Goal: Book appointment/travel/reservation

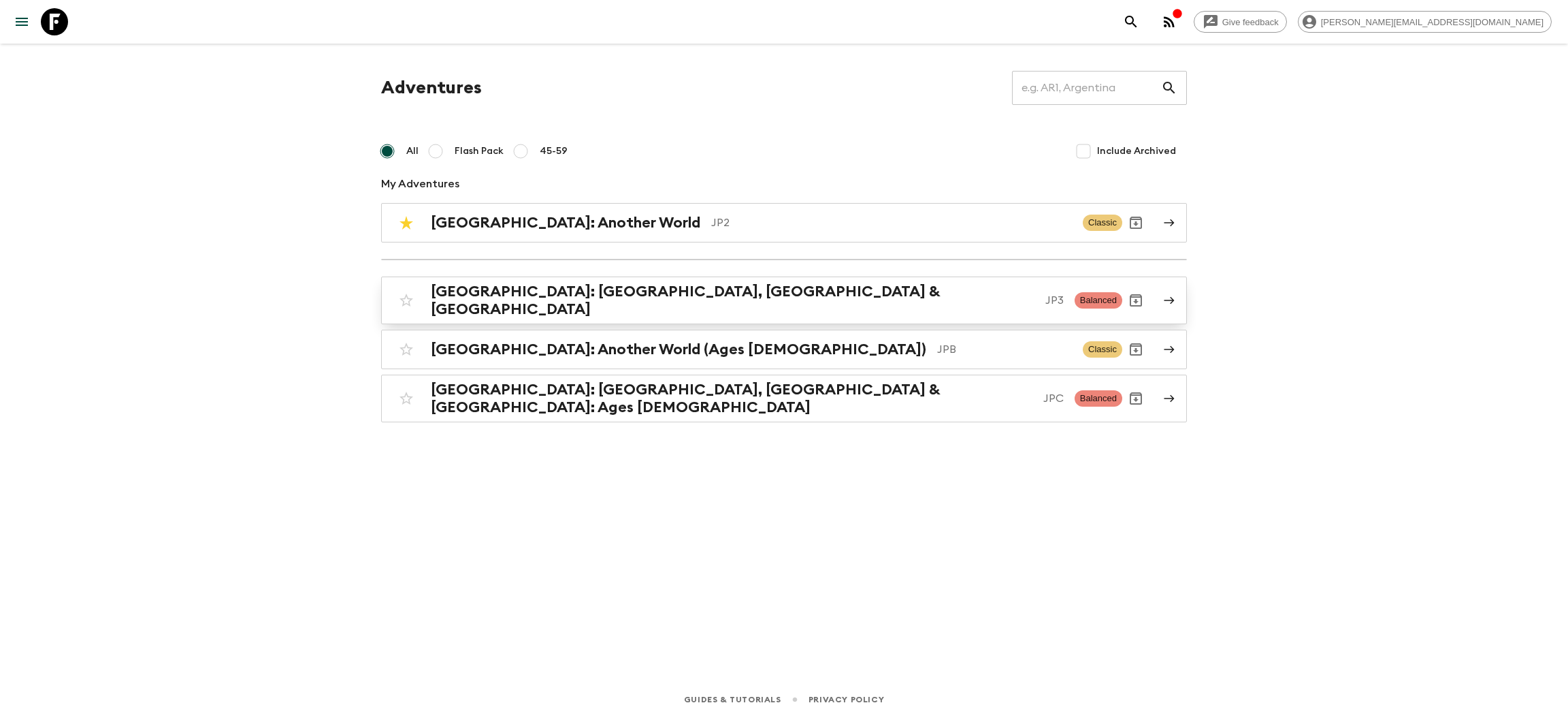
click at [611, 307] on div "[GEOGRAPHIC_DATA]: [GEOGRAPHIC_DATA], Kanazawa & [GEOGRAPHIC_DATA] JP3 Balanced" at bounding box center [757, 300] width 729 height 35
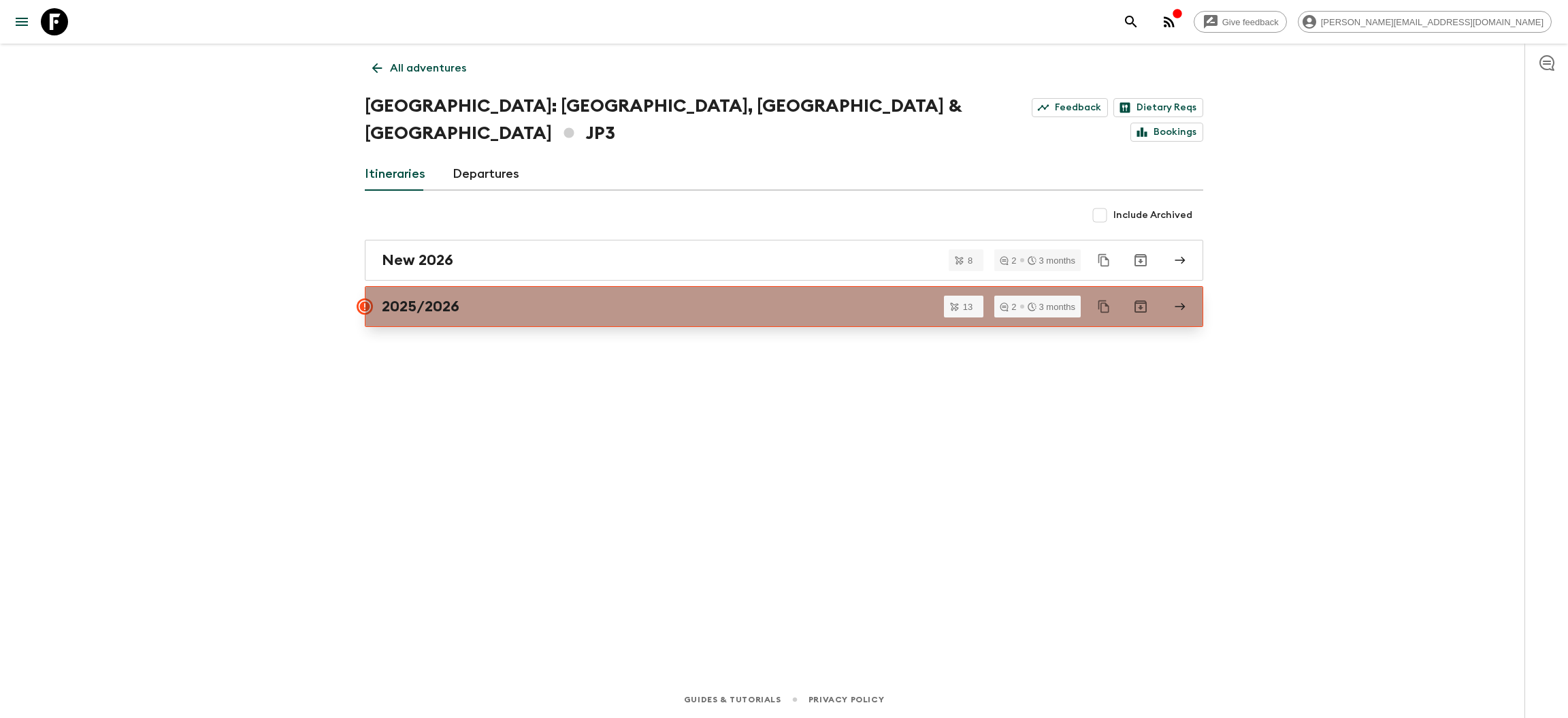
click at [484, 293] on link "2025/2026" at bounding box center [784, 306] width 839 height 41
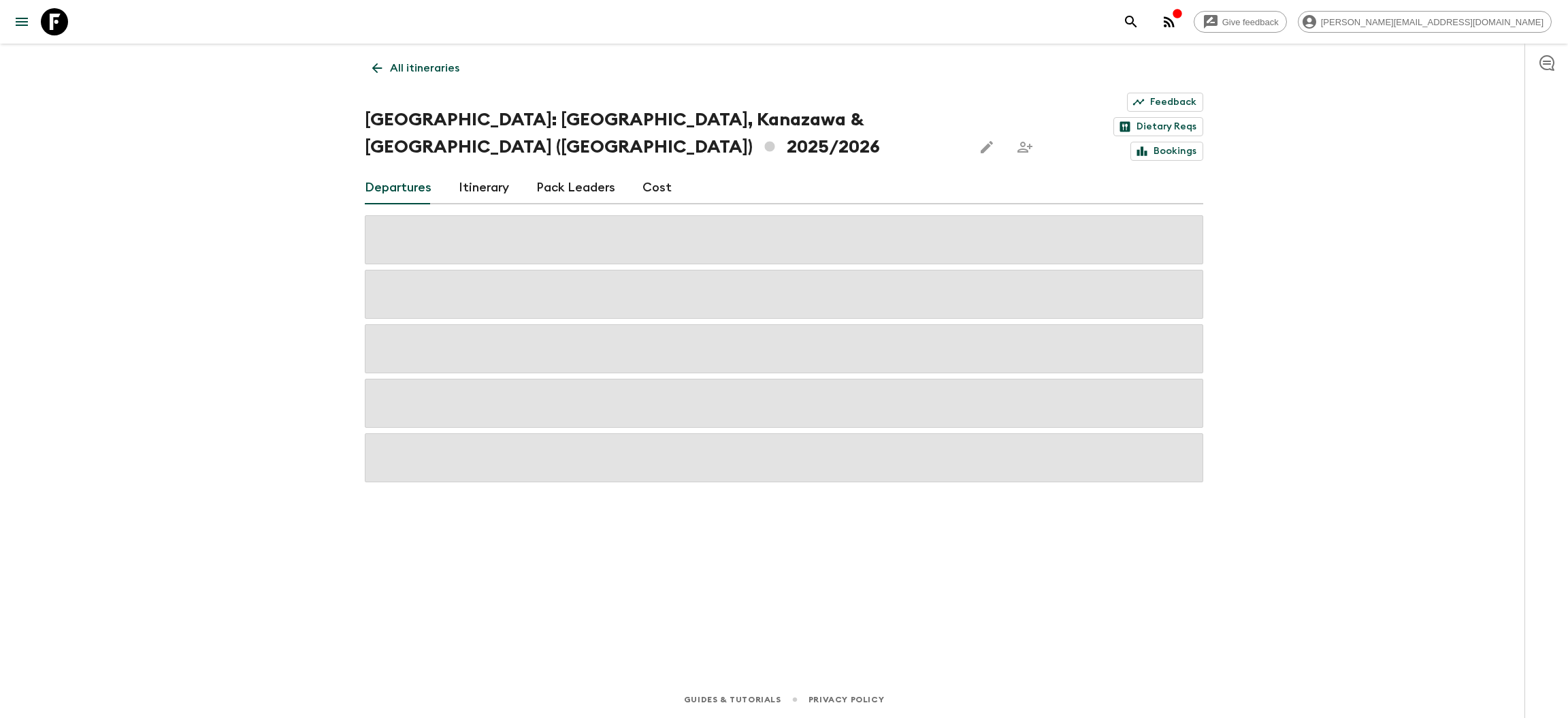
click at [647, 172] on link "Cost" at bounding box center [657, 188] width 29 height 33
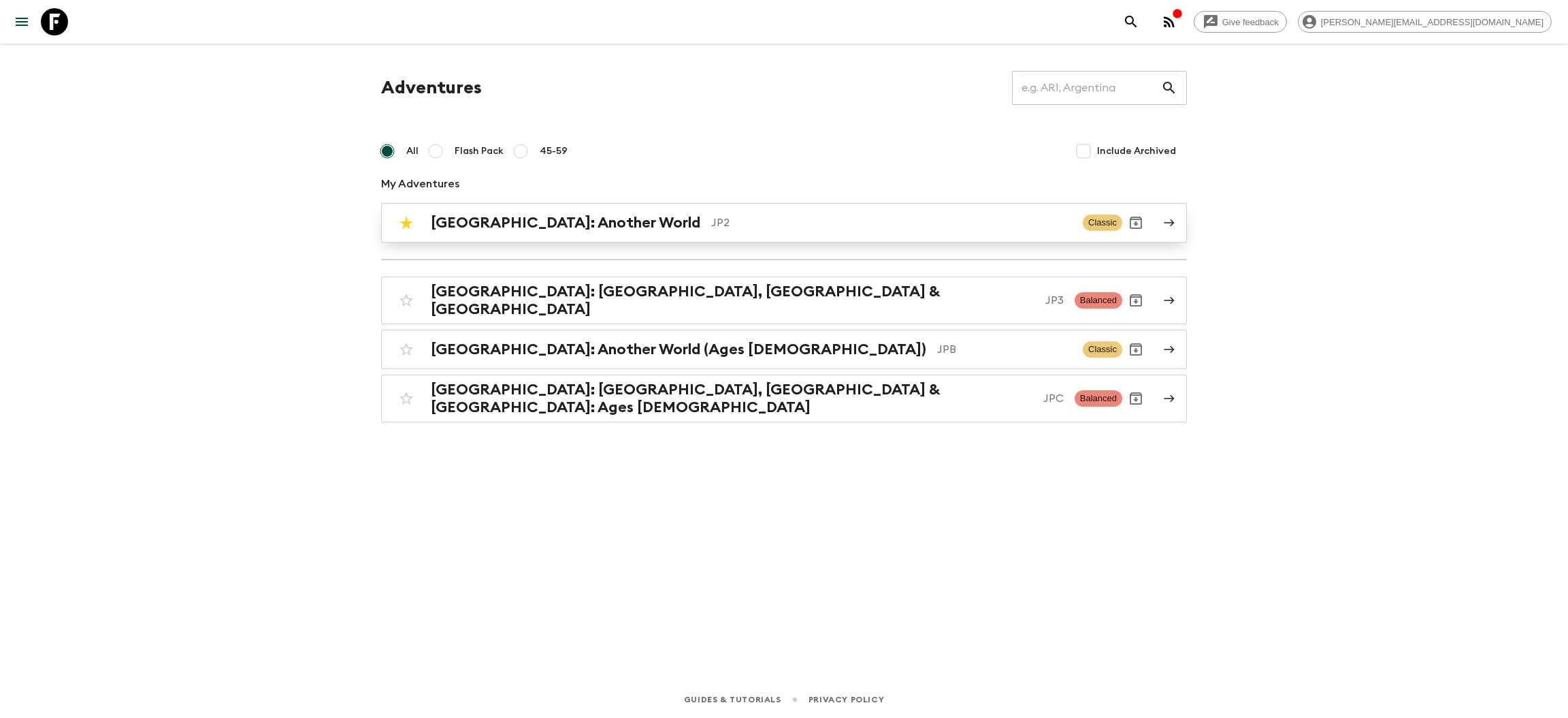
click at [537, 231] on div "[GEOGRAPHIC_DATA]: Another World JP2 Classic" at bounding box center [757, 222] width 729 height 27
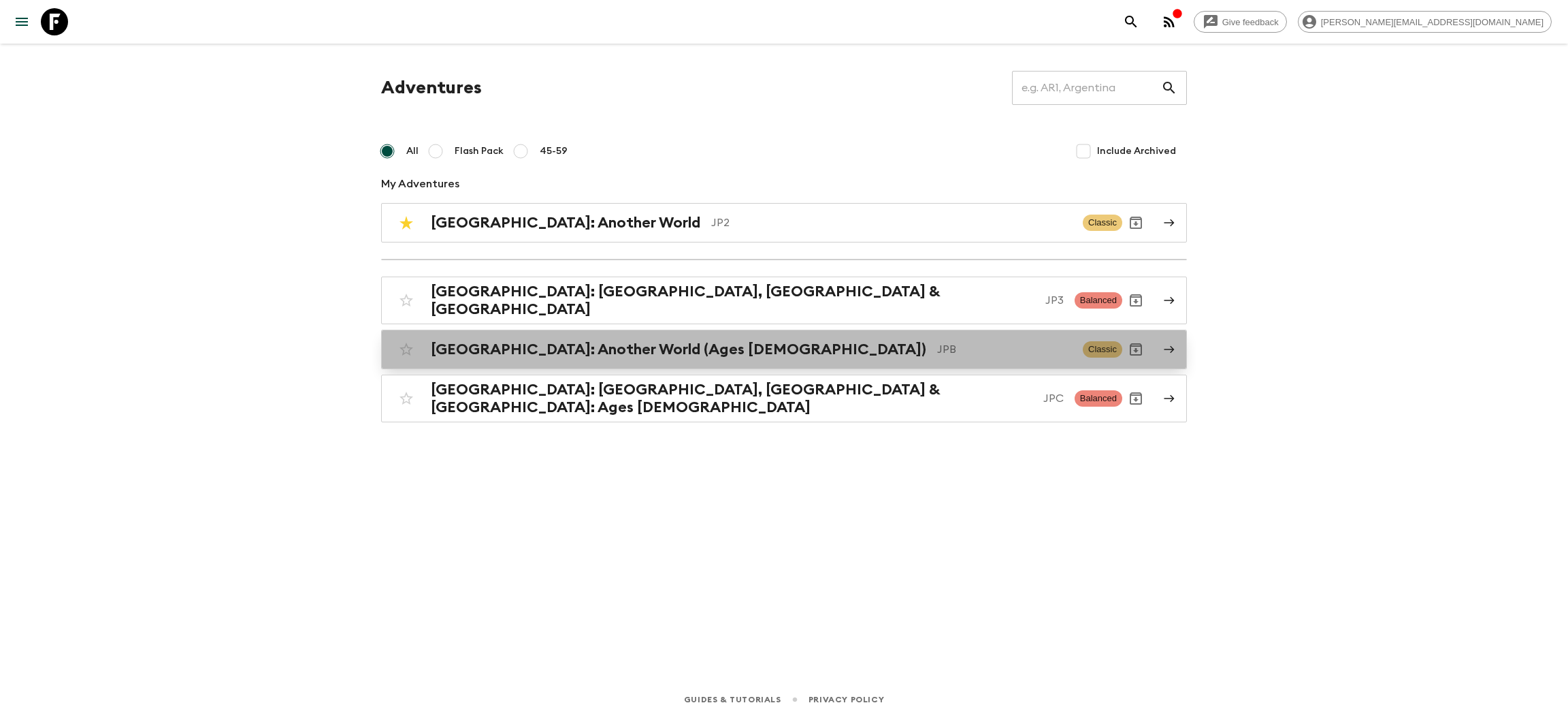
click at [559, 346] on h2 "[GEOGRAPHIC_DATA]: Another World (Ages [DEMOGRAPHIC_DATA])" at bounding box center [679, 350] width 495 height 18
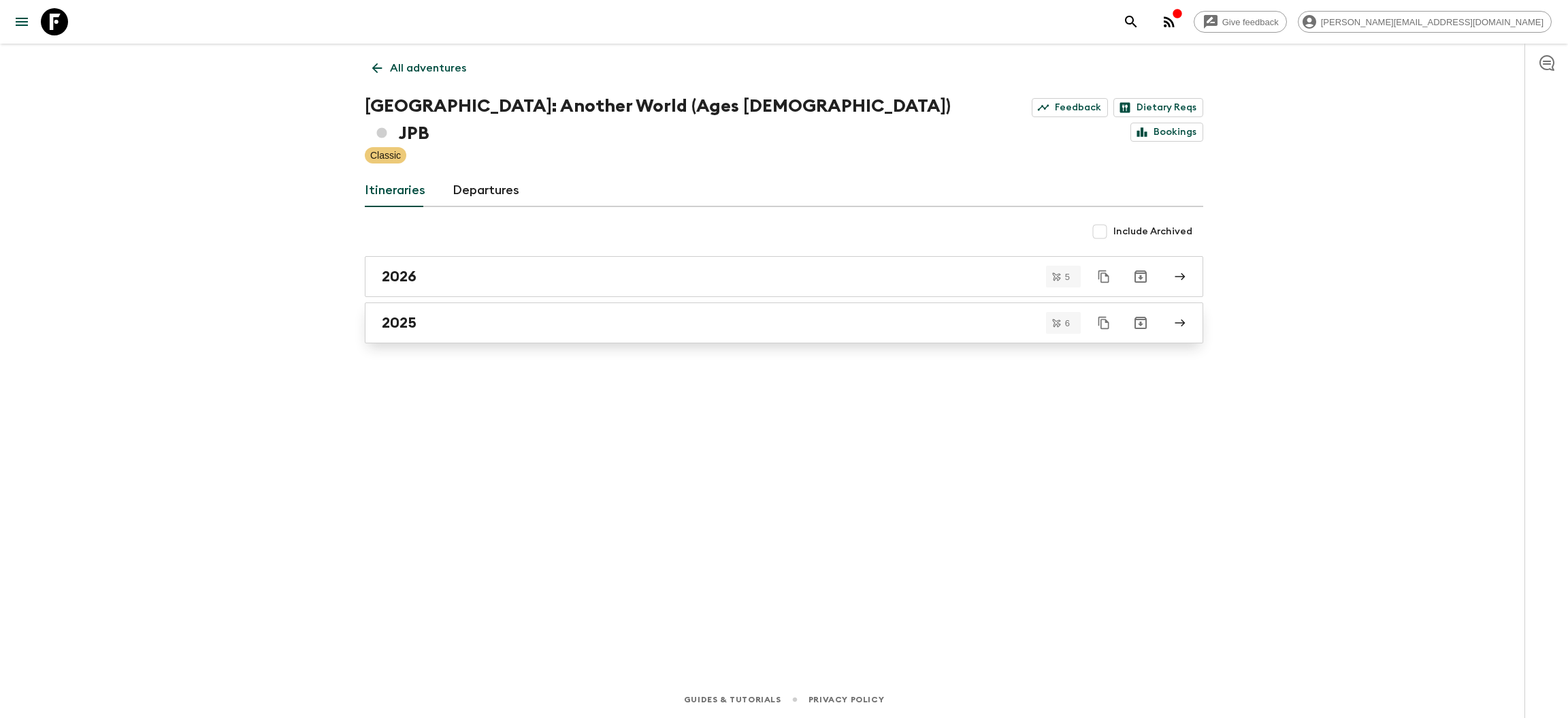
click at [431, 314] on div "2025" at bounding box center [772, 323] width 779 height 18
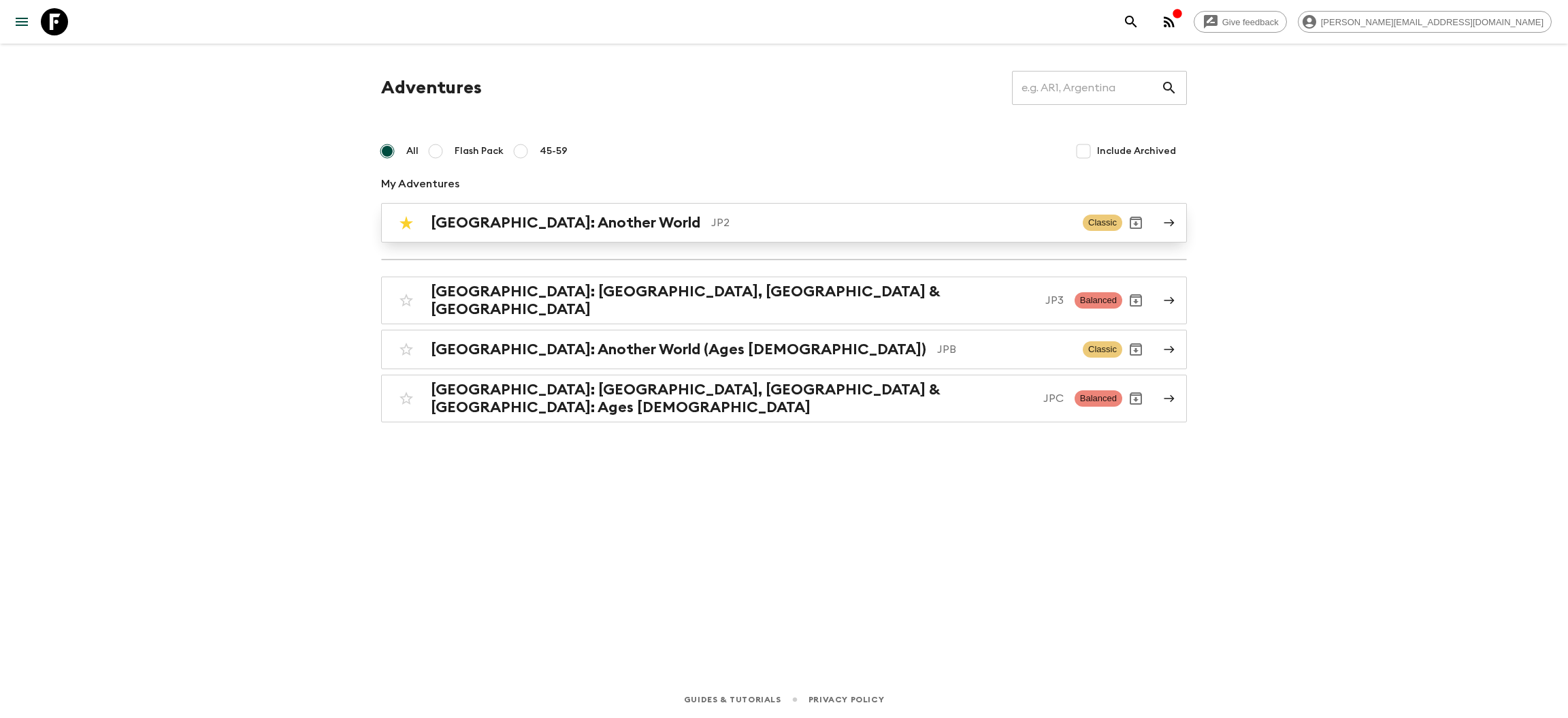
click at [561, 232] on div "[GEOGRAPHIC_DATA]: Another World JP2 Classic" at bounding box center [757, 222] width 729 height 27
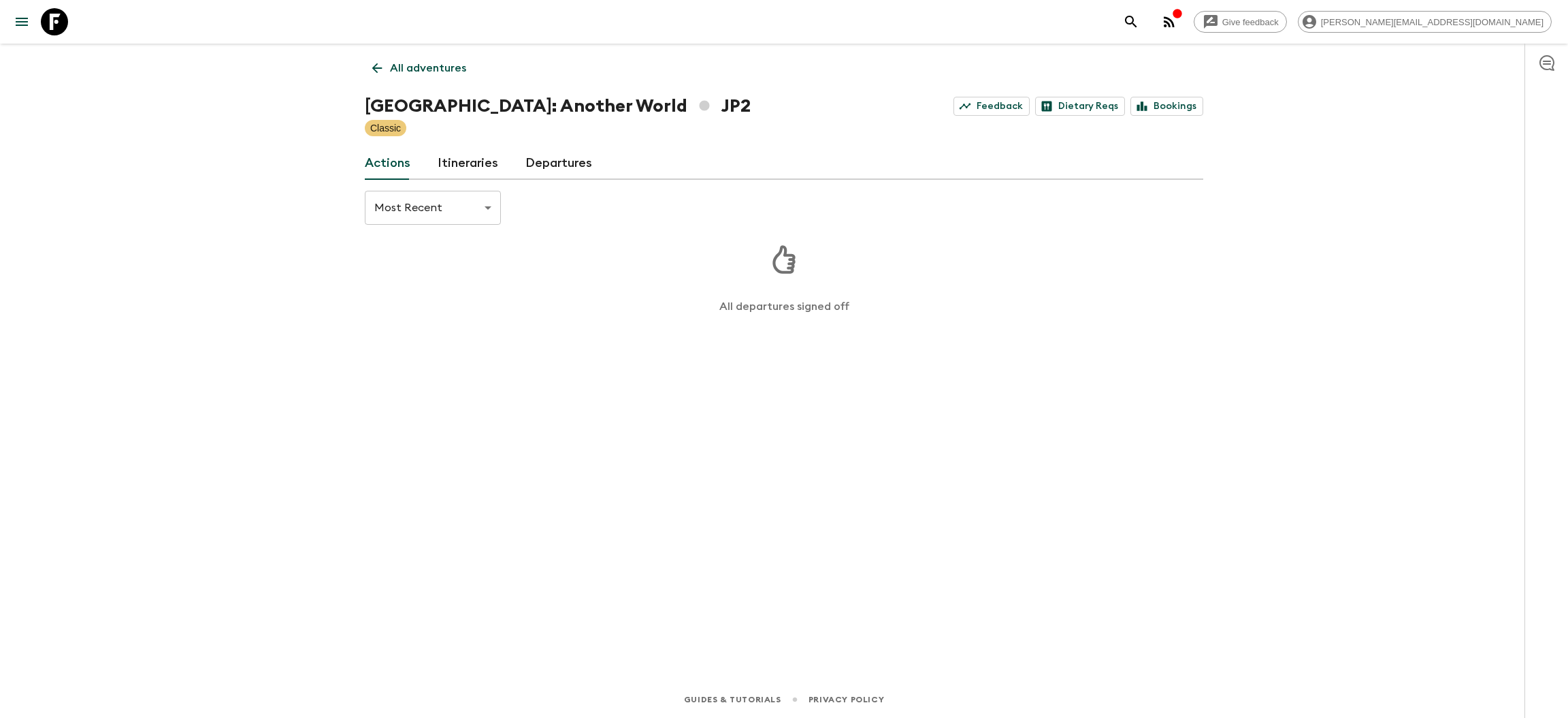
click at [564, 162] on link "Departures" at bounding box center [559, 164] width 67 height 33
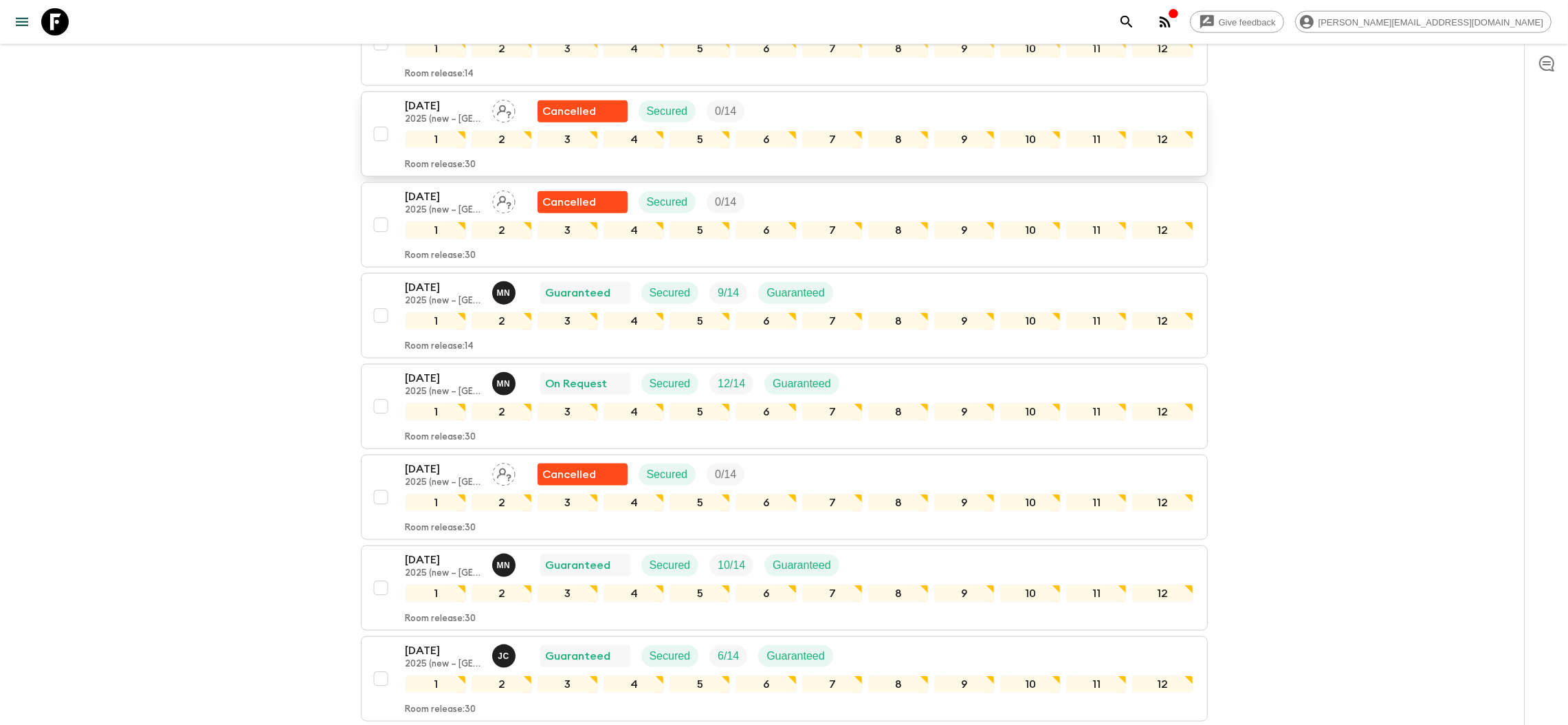
scroll to position [2598, 0]
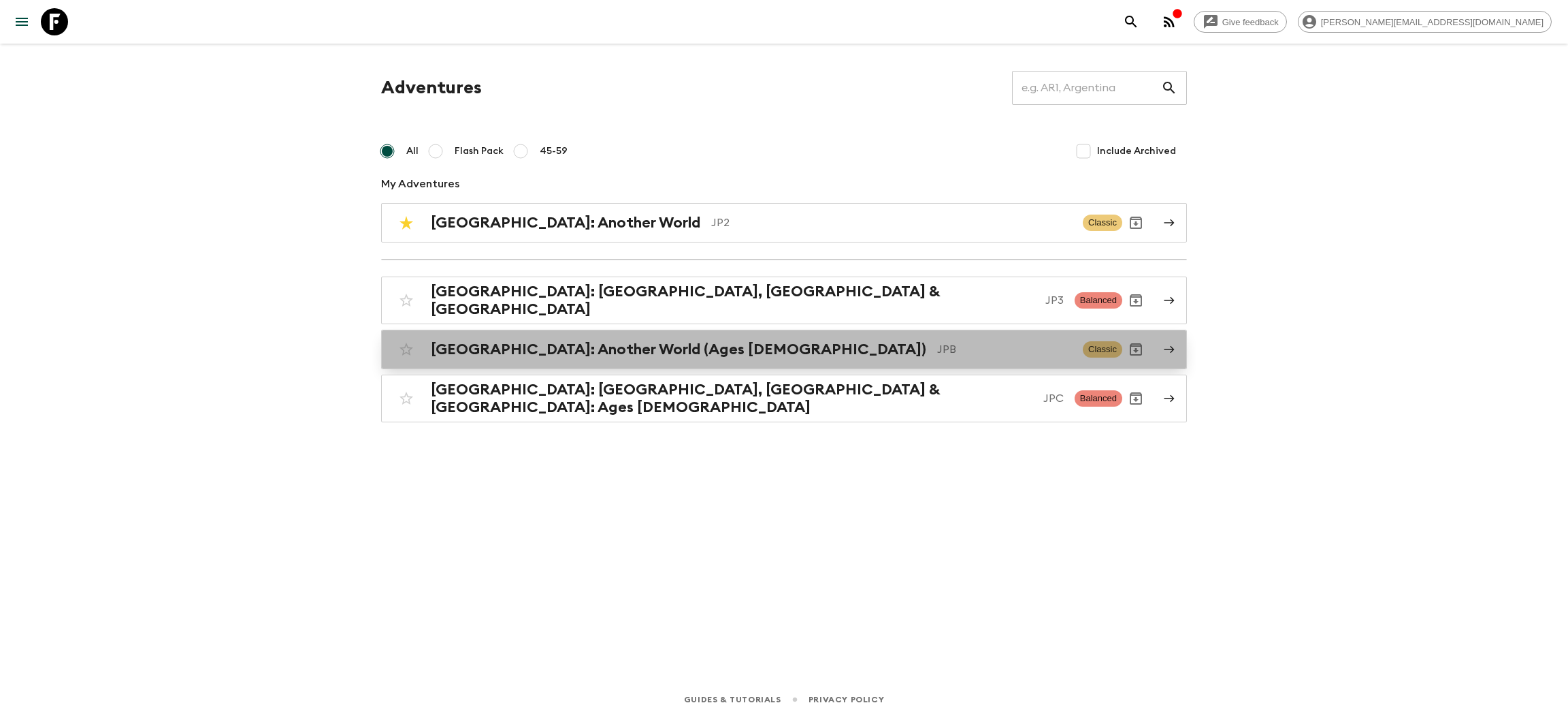
click at [546, 357] on link "[GEOGRAPHIC_DATA]: Another World (Ages [DEMOGRAPHIC_DATA]) JPB Classic" at bounding box center [784, 350] width 806 height 40
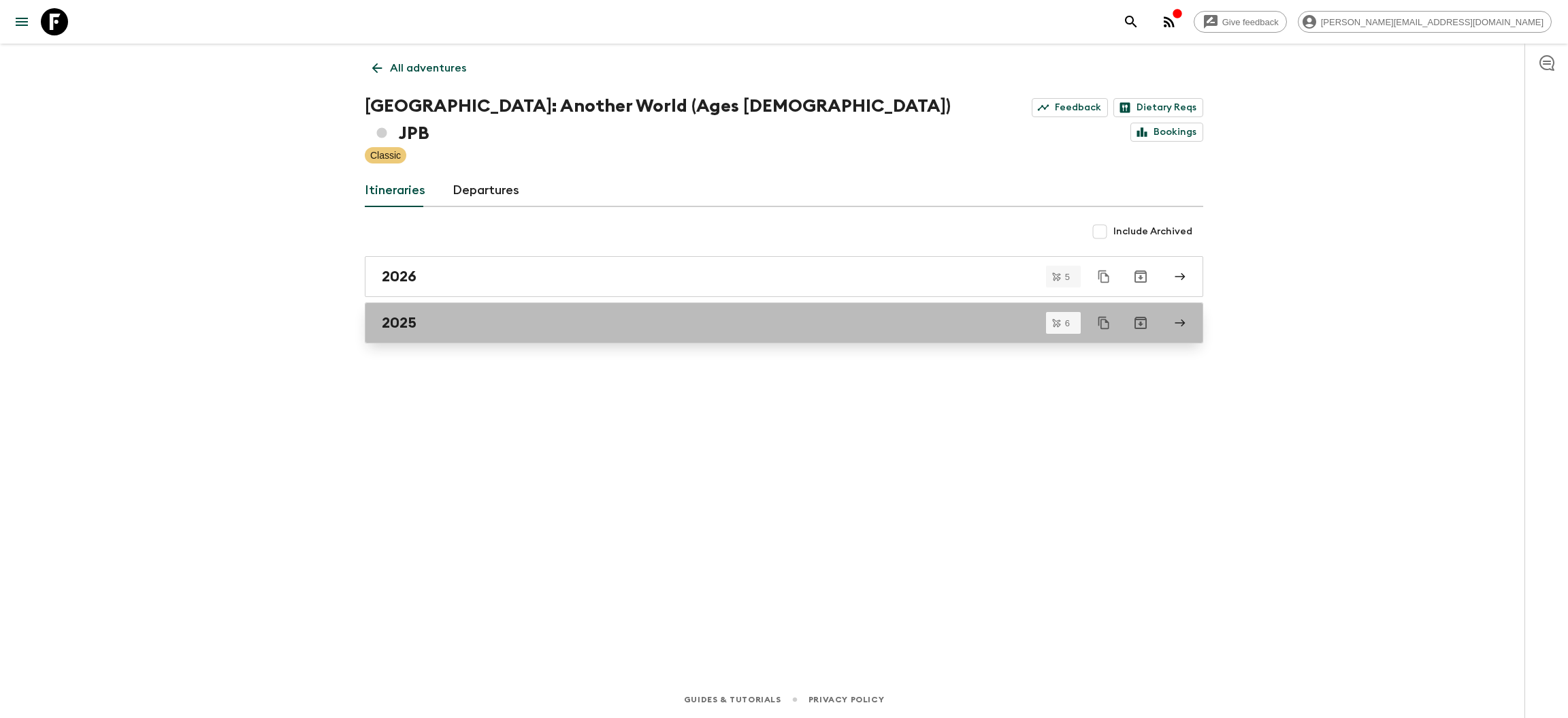
click at [445, 302] on link "2025" at bounding box center [784, 322] width 839 height 41
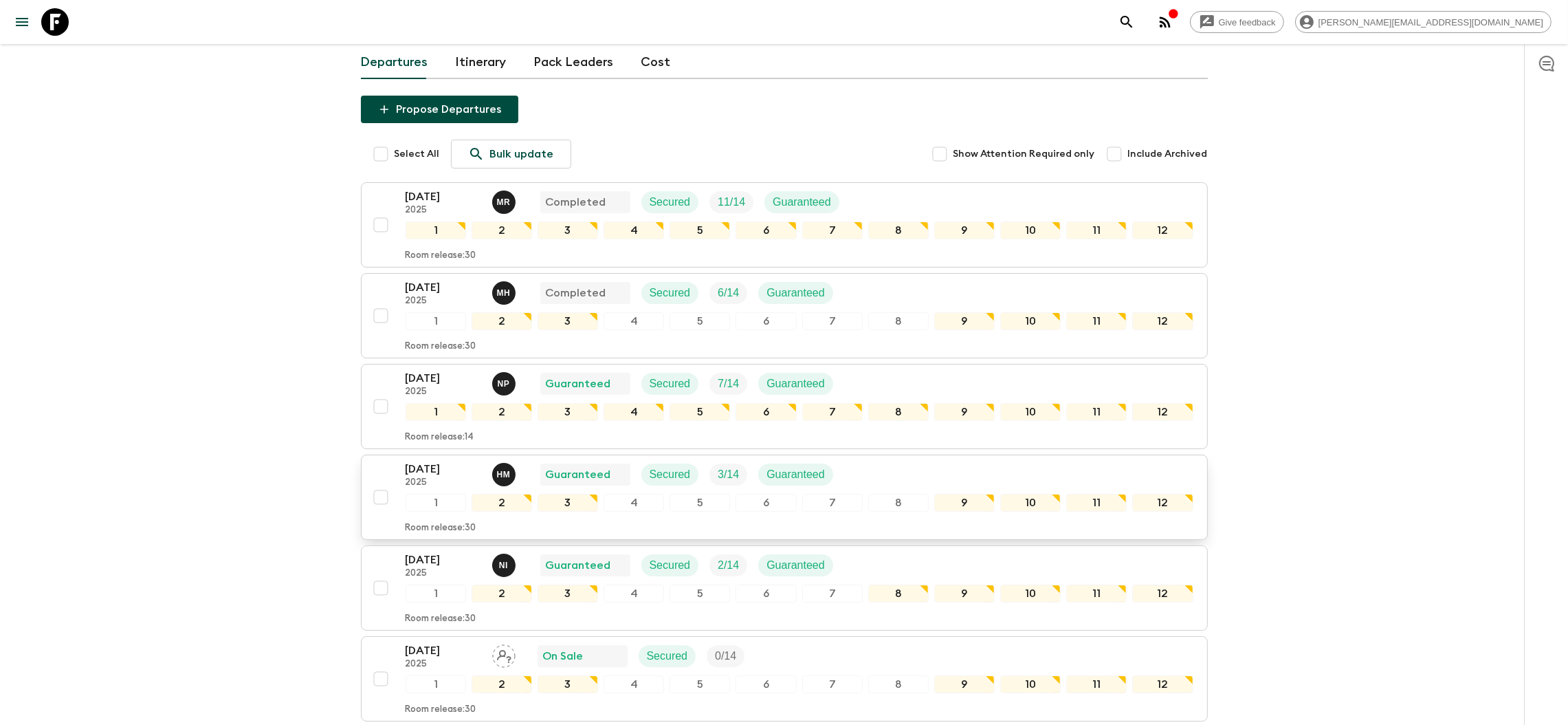
scroll to position [4, 0]
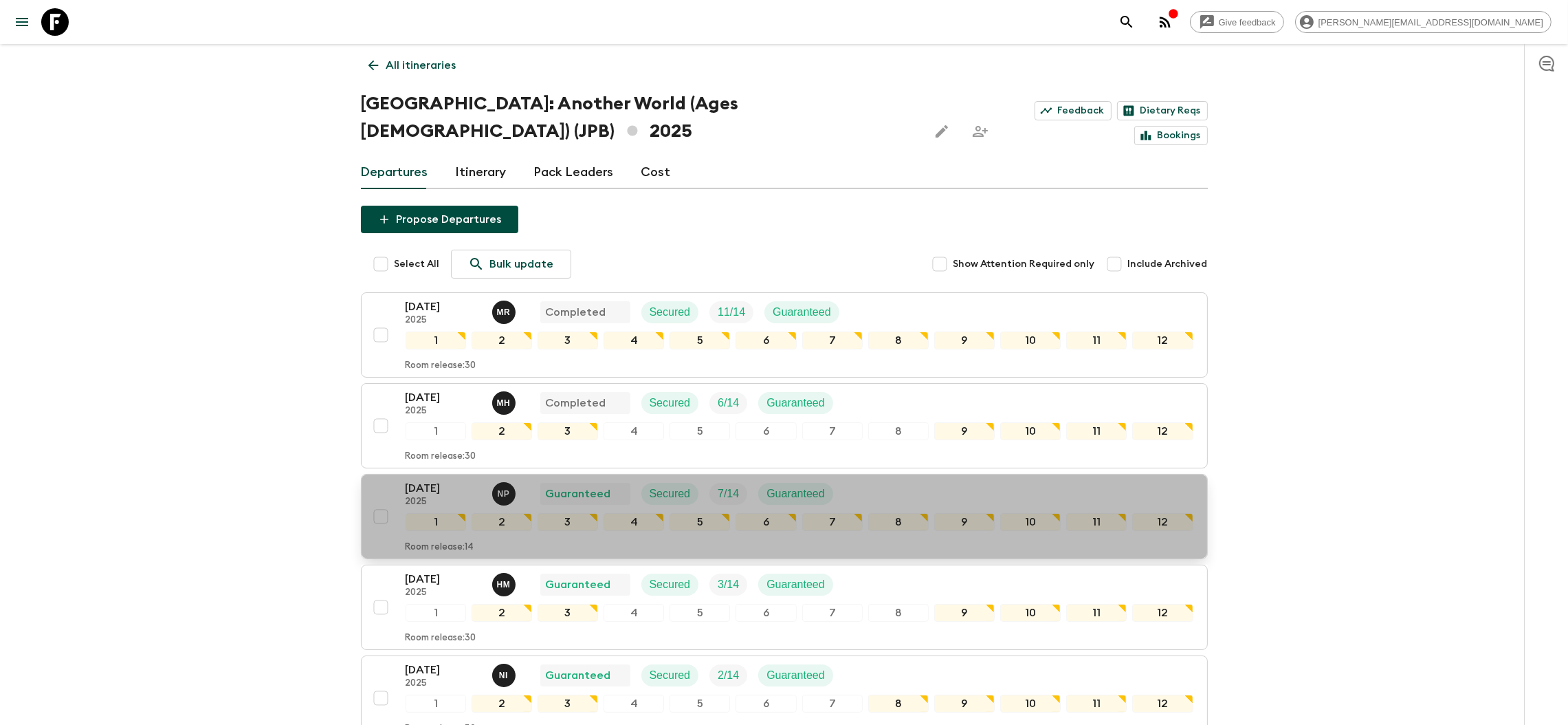
click at [455, 480] on p "[DATE]" at bounding box center [443, 489] width 76 height 16
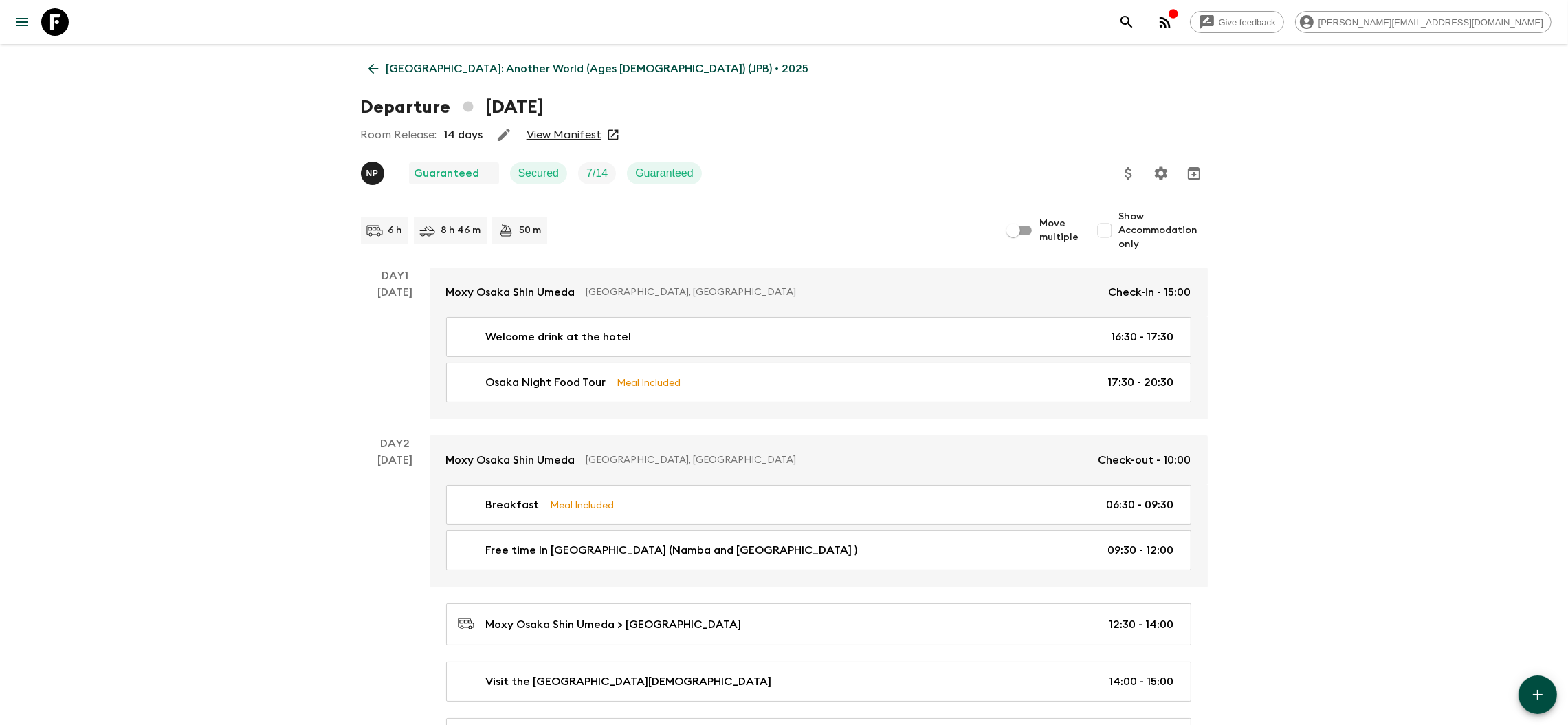
click at [373, 64] on icon at bounding box center [373, 68] width 16 height 16
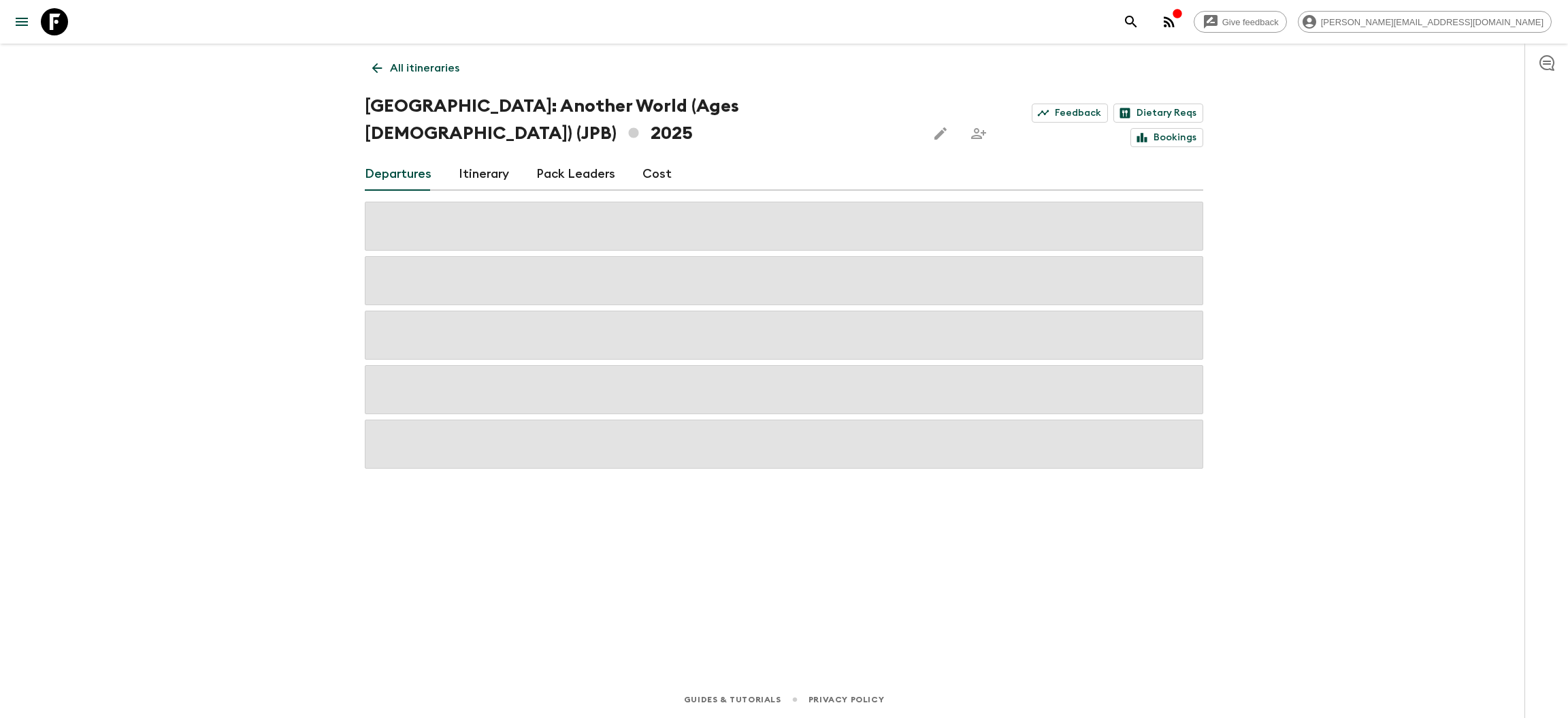
click at [370, 63] on icon at bounding box center [377, 68] width 15 height 15
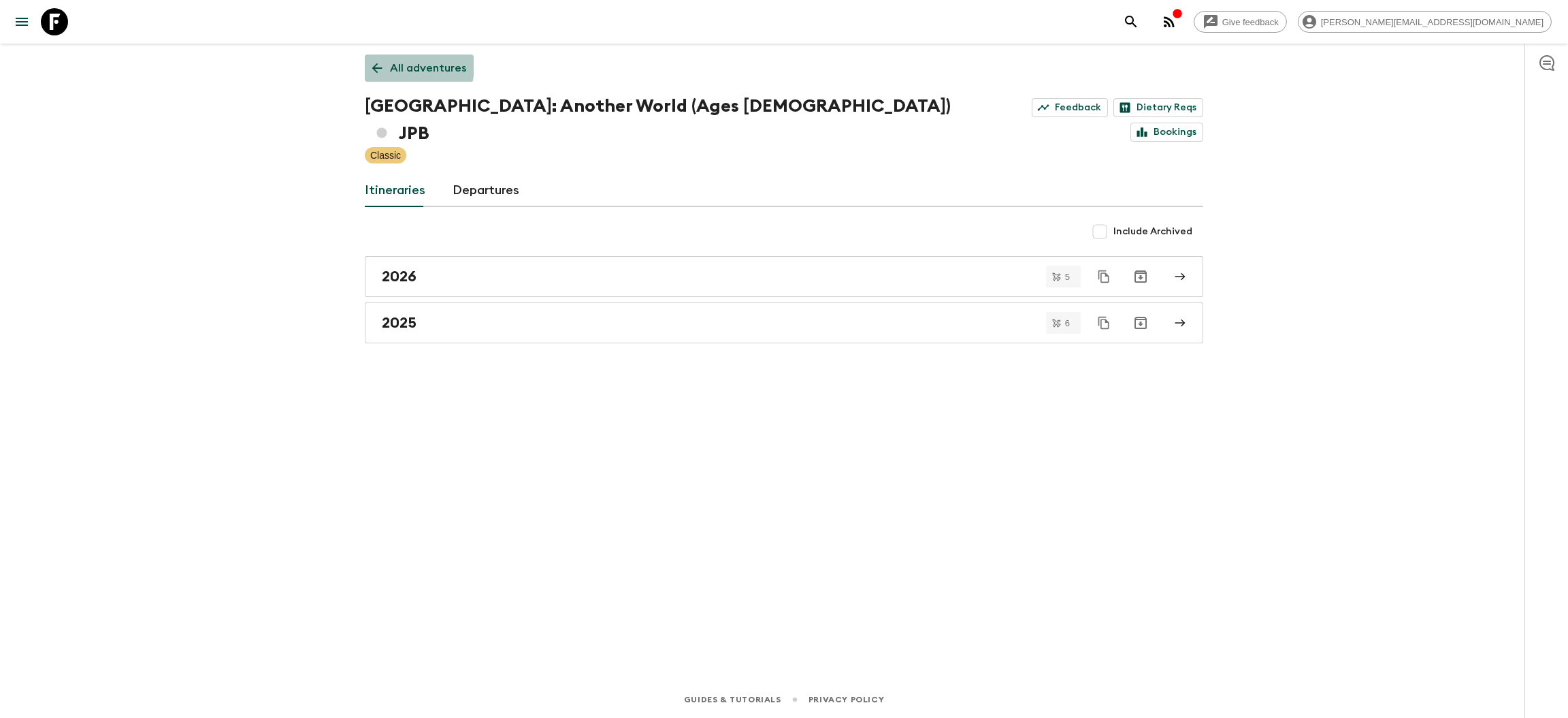
click at [370, 63] on icon at bounding box center [377, 68] width 15 height 15
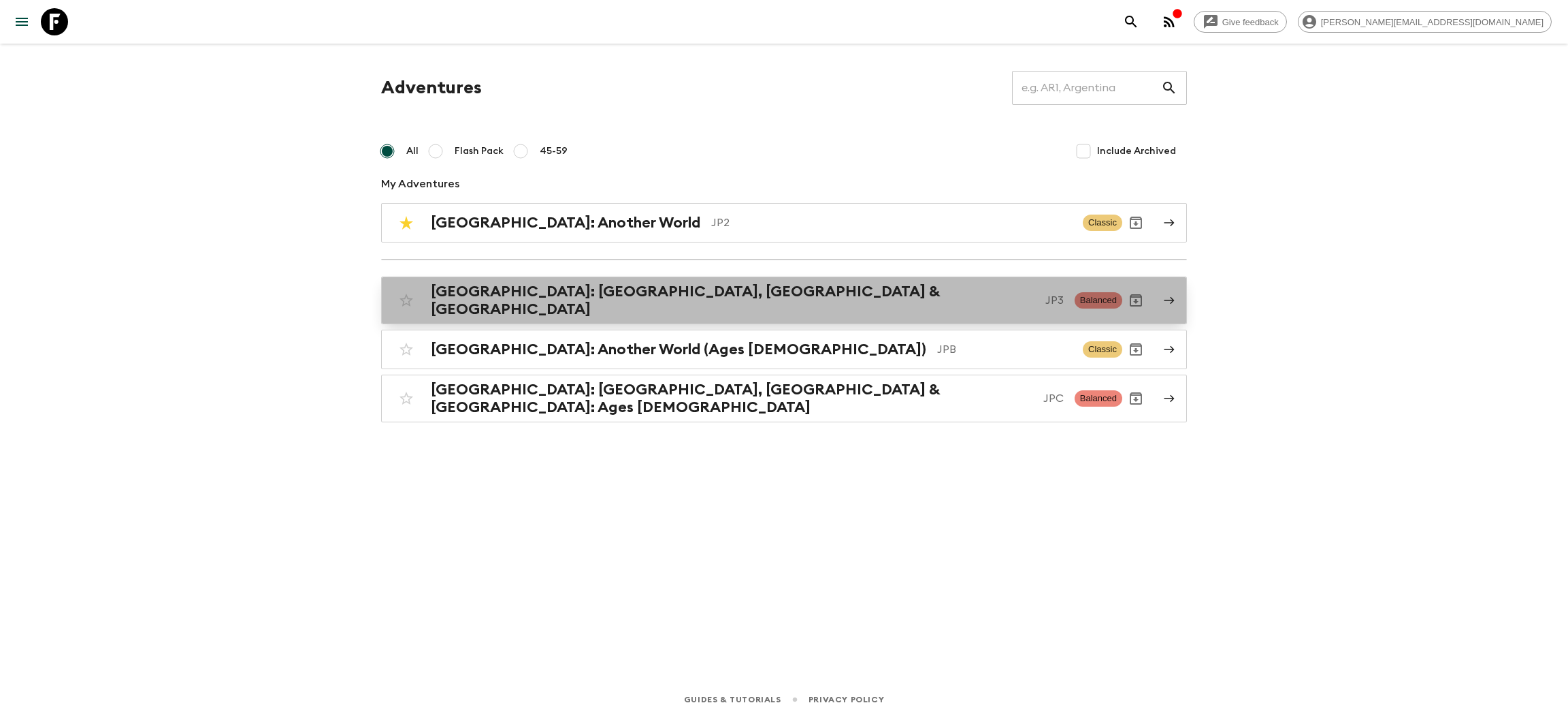
click at [589, 310] on link "[GEOGRAPHIC_DATA]: [GEOGRAPHIC_DATA], Kanazawa & [GEOGRAPHIC_DATA] JP3 Balanced" at bounding box center [784, 300] width 806 height 48
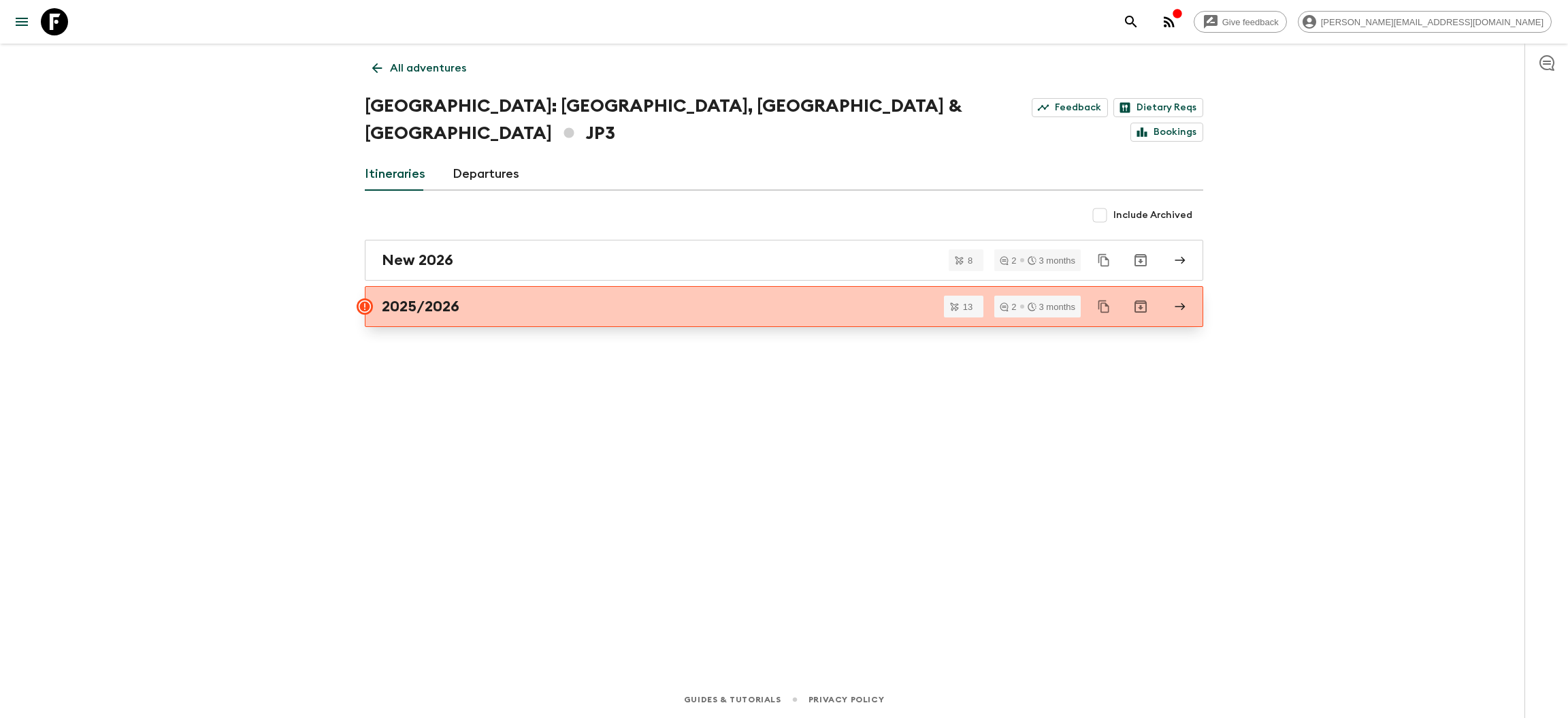
click at [477, 298] on div "2025/2026" at bounding box center [772, 307] width 779 height 18
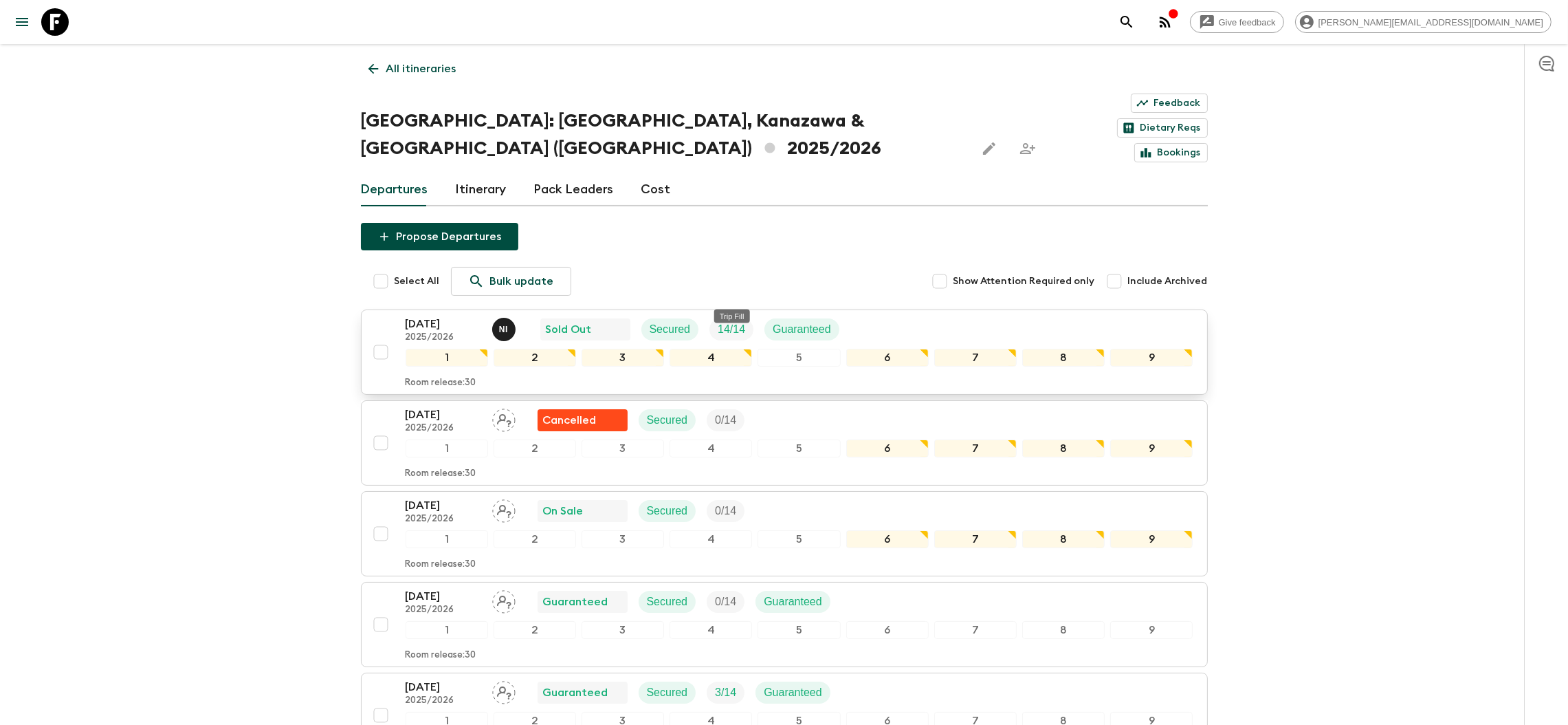
click at [720, 321] on p "14 / 14" at bounding box center [731, 330] width 27 height 16
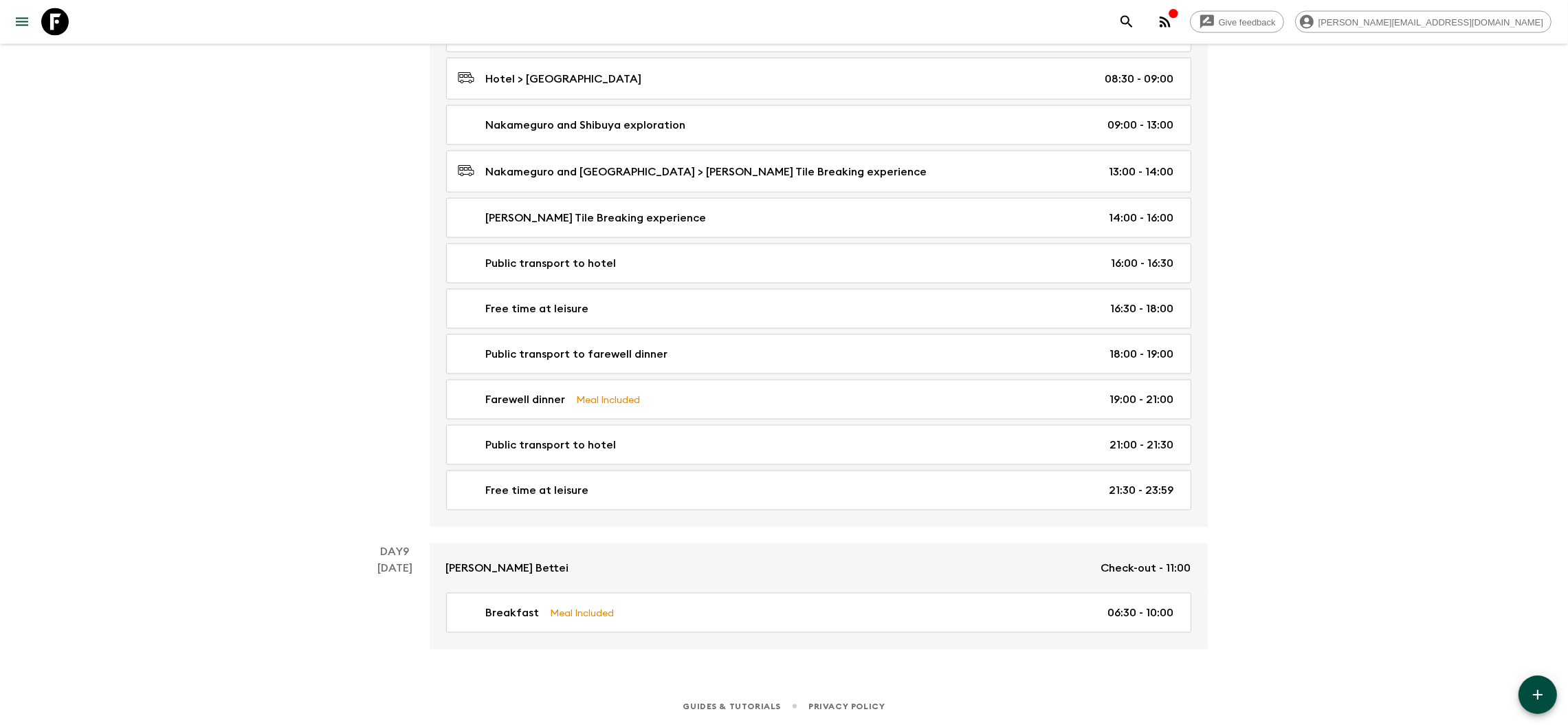
scroll to position [3212, 0]
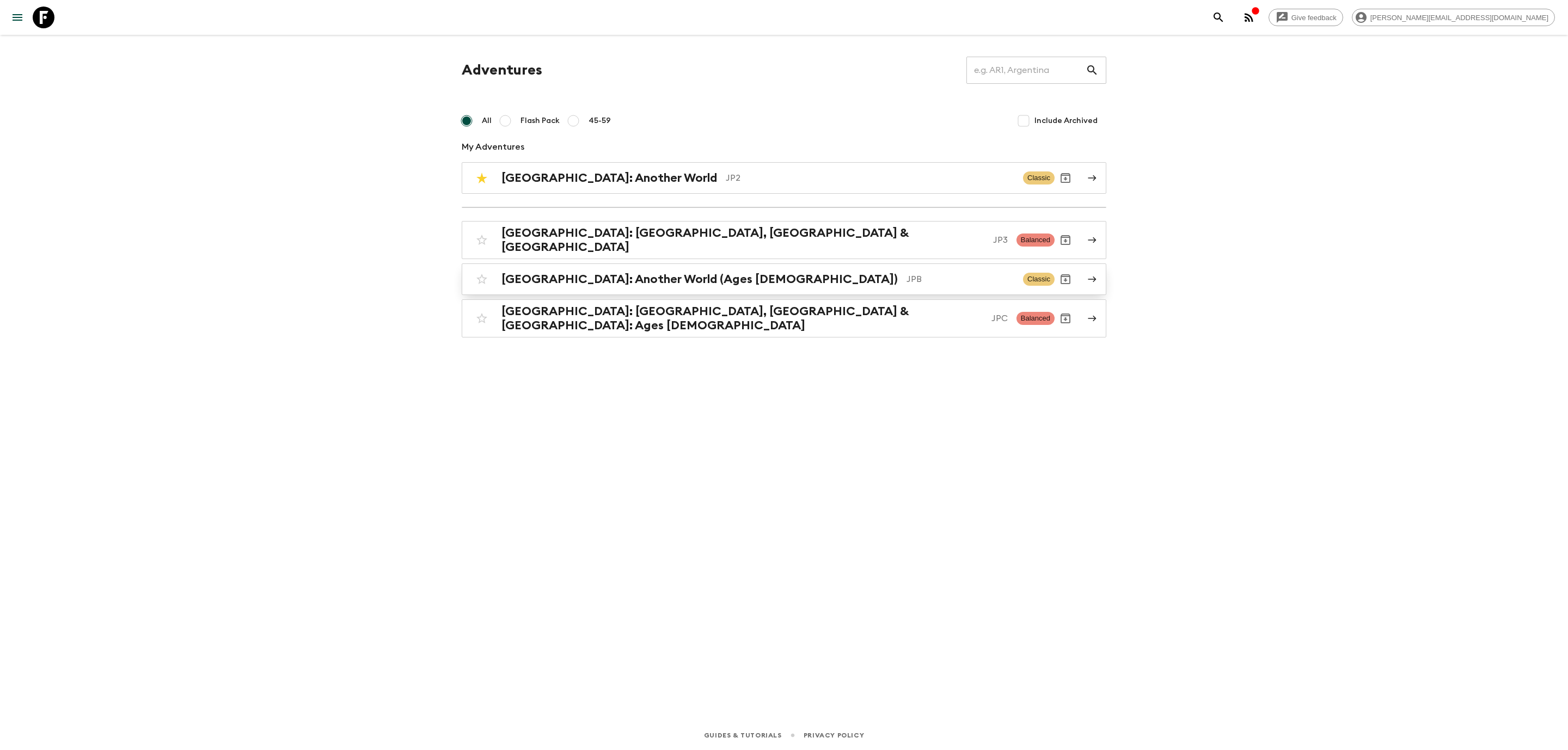
click at [493, 173] on h2 "[GEOGRAPHIC_DATA]: Another World (Ages [DEMOGRAPHIC_DATA])" at bounding box center [700, 280] width 396 height 14
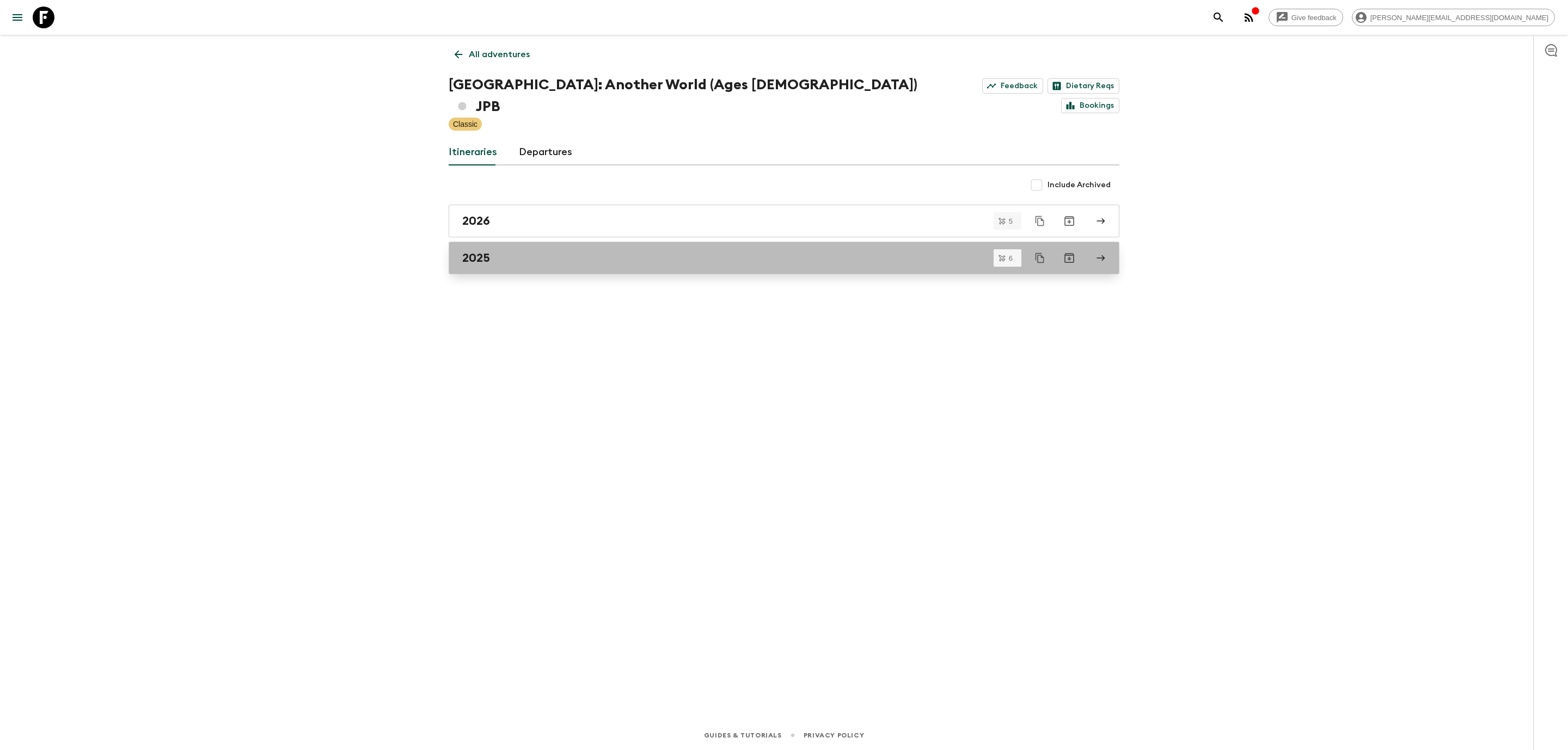
click at [493, 173] on link "2025" at bounding box center [784, 257] width 671 height 33
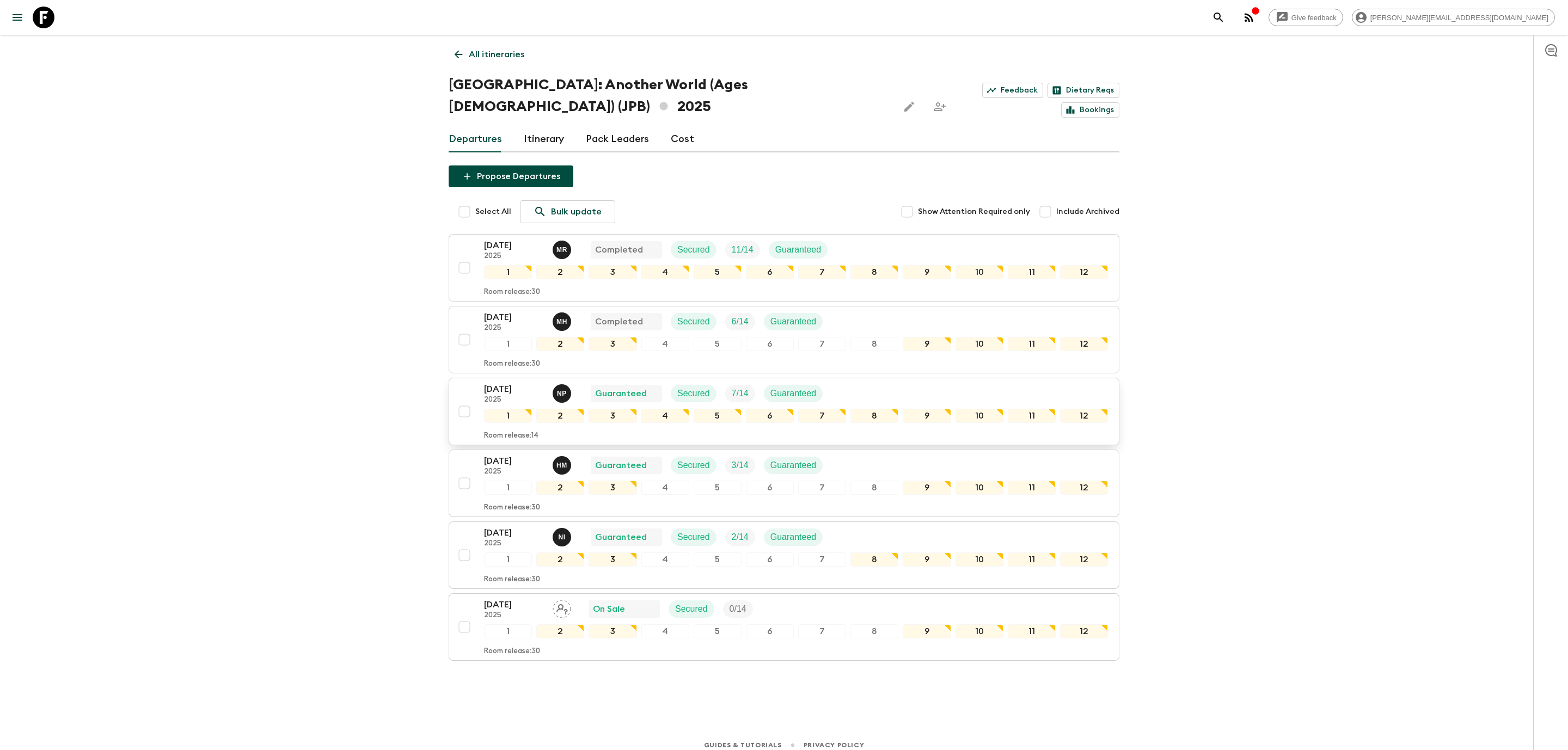
click at [493, 173] on p "[DATE]" at bounding box center [514, 389] width 60 height 13
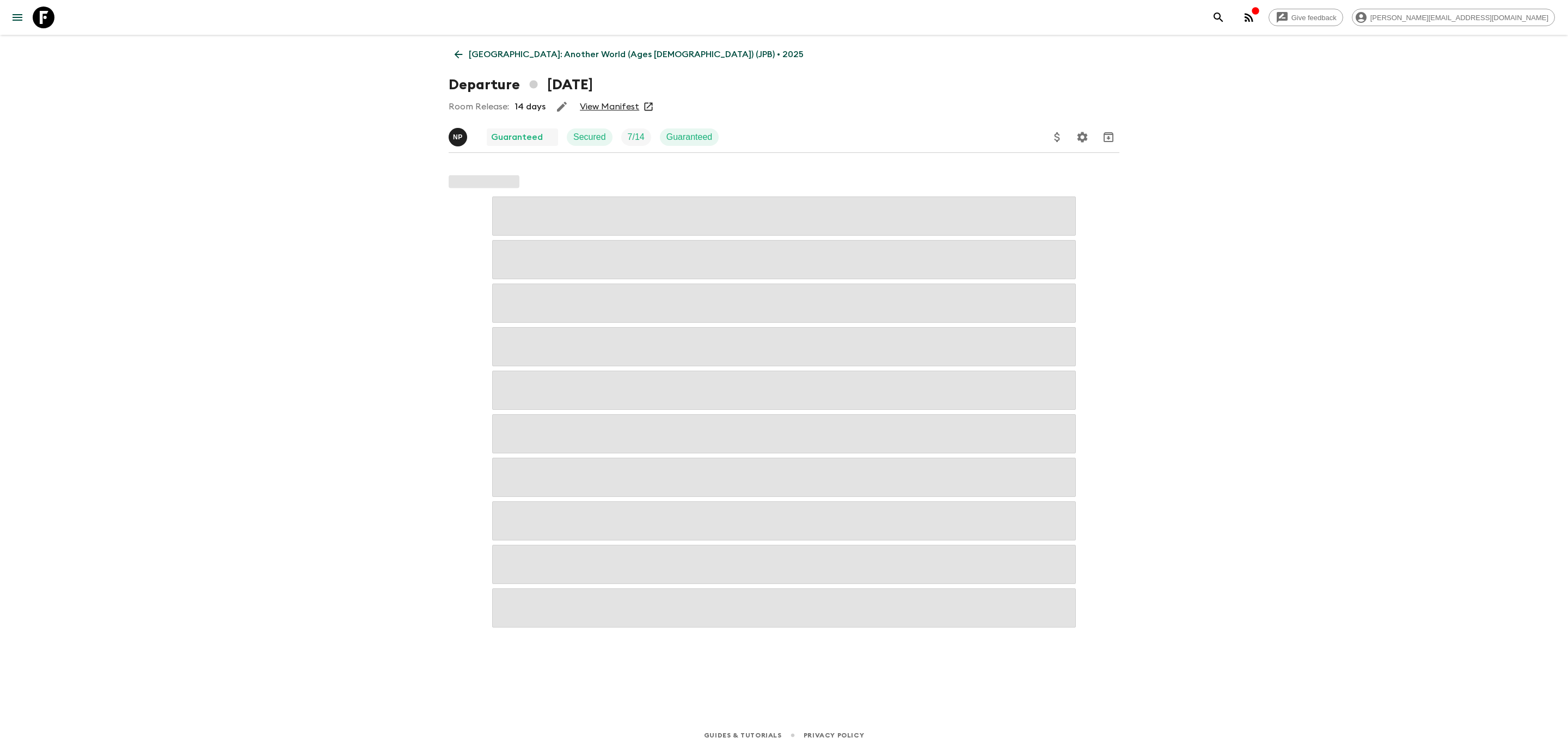
click at [493, 111] on link "View Manifest" at bounding box center [609, 106] width 59 height 11
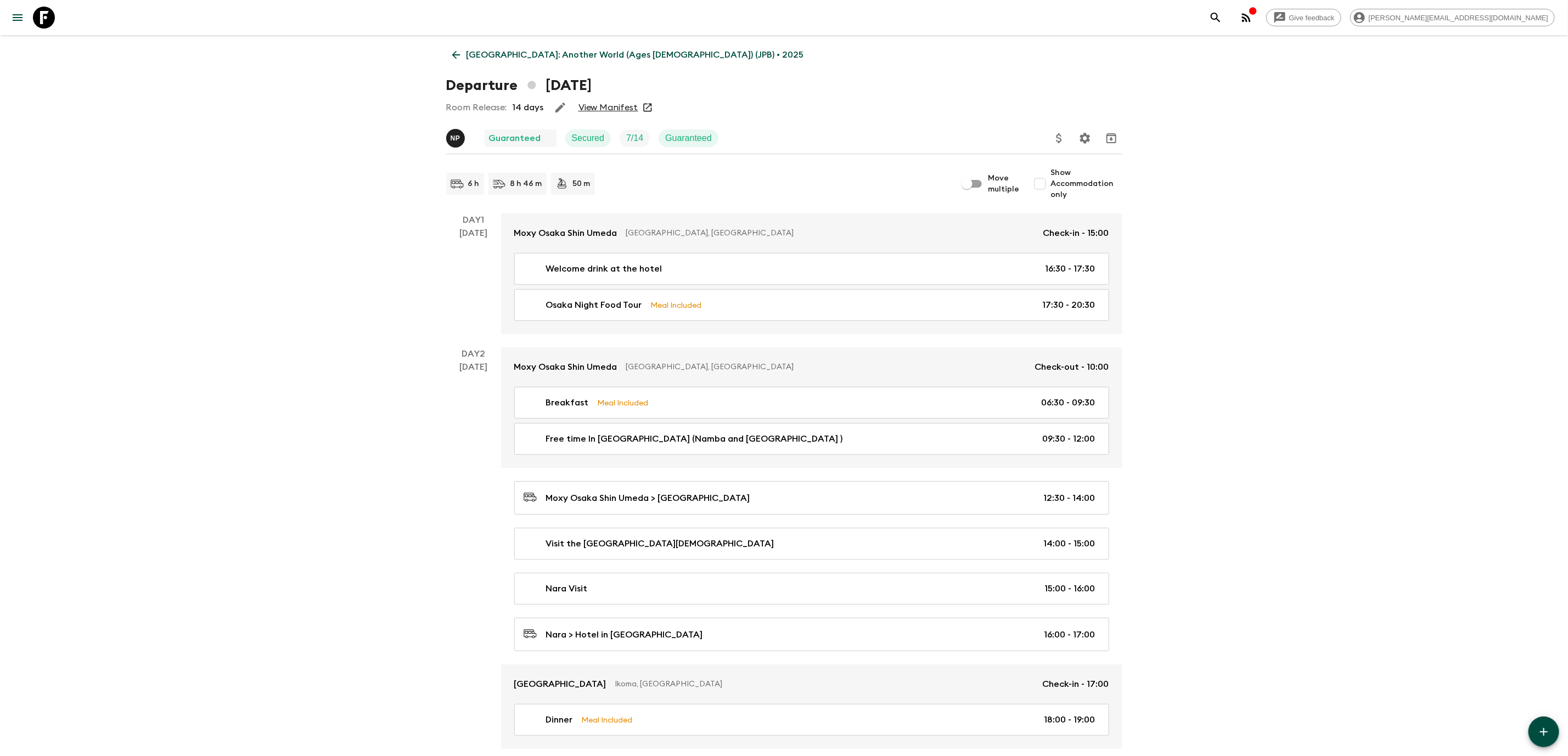
click at [497, 108] on link "View Manifest" at bounding box center [608, 107] width 60 height 11
click at [497, 137] on icon "Update Price, Early Bird Discount and Costs" at bounding box center [1059, 138] width 6 height 10
click at [497, 153] on li "Update Passenger Costs" at bounding box center [1119, 157] width 127 height 17
